Goal: Transaction & Acquisition: Purchase product/service

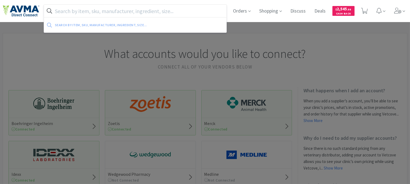
click at [115, 10] on input "text" at bounding box center [135, 11] width 182 height 13
paste input "045524"
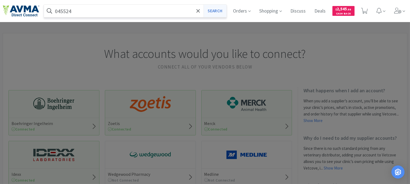
type input "045524"
click at [220, 10] on button "Search" at bounding box center [214, 11] width 23 height 13
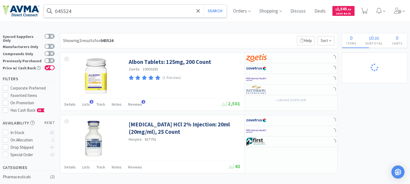
select select "1"
select select "2"
select select "1"
select select "2"
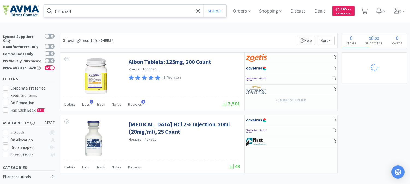
select select "1"
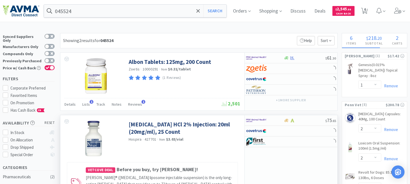
select select "1"
